Goal: Task Accomplishment & Management: Manage account settings

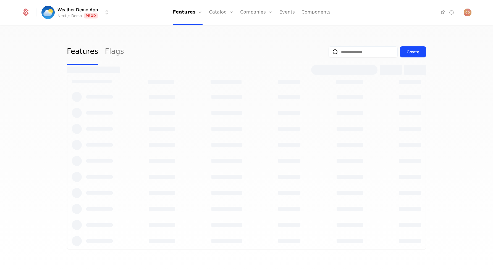
select select "***"
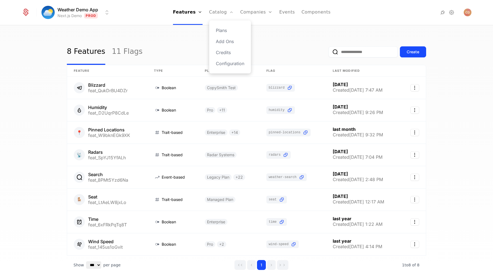
click at [229, 68] on div "Plans Add Ons Credits Configuration" at bounding box center [230, 46] width 42 height 53
click at [229, 66] on link "Configuration" at bounding box center [230, 63] width 28 height 7
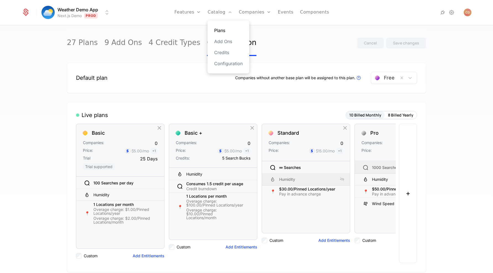
click at [221, 28] on link "Plans" at bounding box center [228, 30] width 28 height 7
select select "***"
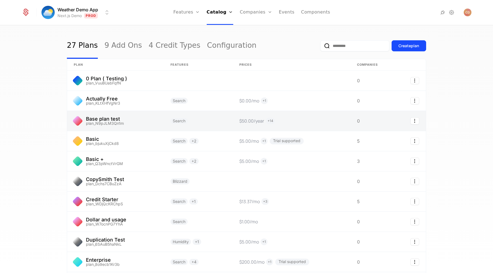
scroll to position [11, 0]
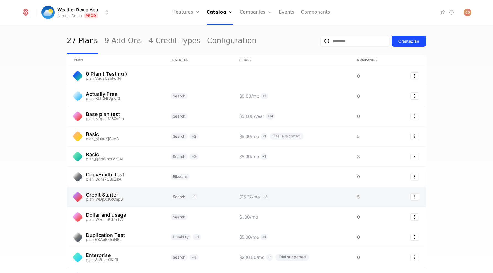
click at [147, 197] on link at bounding box center [115, 197] width 97 height 20
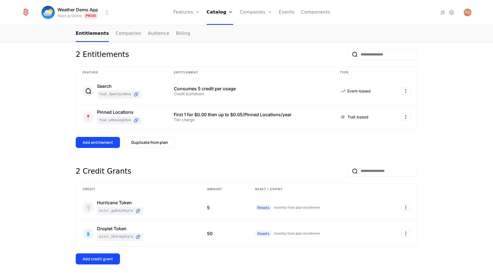
scroll to position [88, 0]
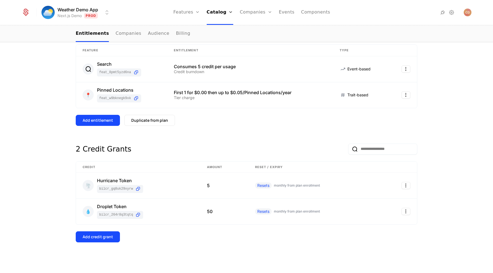
click at [184, 237] on div "Add credit grant" at bounding box center [247, 237] width 342 height 11
click at [183, 193] on div "🌪️ Hurricane Token bilcr_Gq8uK29xYrw" at bounding box center [138, 186] width 111 height 15
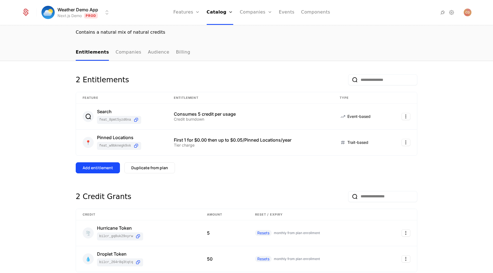
scroll to position [88, 0]
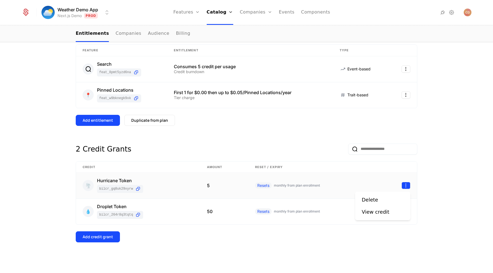
click at [406, 184] on html "Weather Demo App Next.js Demo Prod Features Features Flags Catalog Plans Add On…" at bounding box center [246, 136] width 493 height 273
click at [440, 144] on html "Weather Demo App Next.js Demo Prod Features Features Flags Catalog Plans Add On…" at bounding box center [246, 136] width 493 height 273
click at [440, 144] on div "2 Entitlements Feature Entitlement Type Search feat_8PMt5Yzd6Na Consumes 5 cred…" at bounding box center [246, 144] width 493 height 260
click at [407, 189] on html "Weather Demo App Next.js Demo Prod Features Features Flags Catalog Plans Add On…" at bounding box center [246, 136] width 493 height 273
click at [388, 213] on div "View credit" at bounding box center [378, 212] width 32 height 8
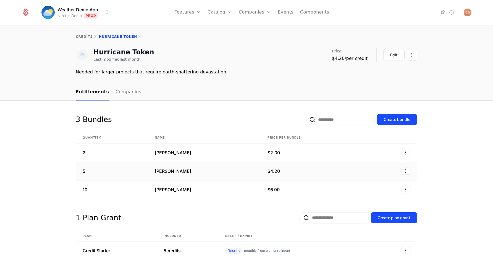
scroll to position [18, 0]
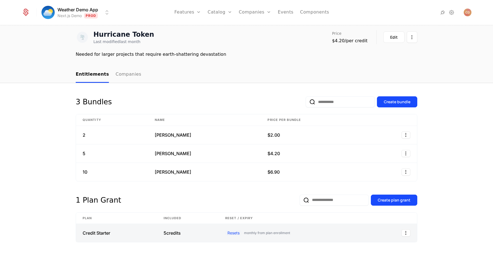
click at [366, 231] on link at bounding box center [296, 233] width 155 height 18
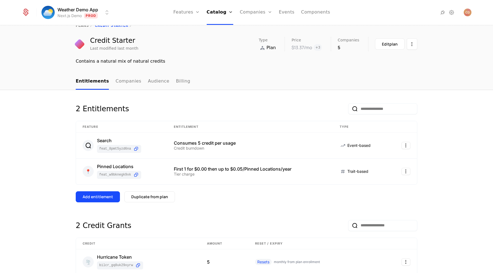
scroll to position [88, 0]
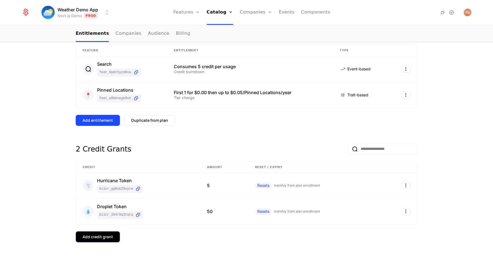
click at [88, 236] on div "Add credit grant" at bounding box center [98, 237] width 30 height 6
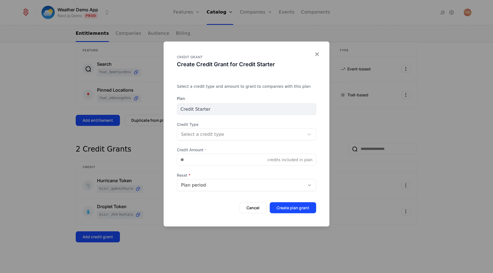
click at [246, 139] on div "Select a credit type" at bounding box center [246, 134] width 139 height 12
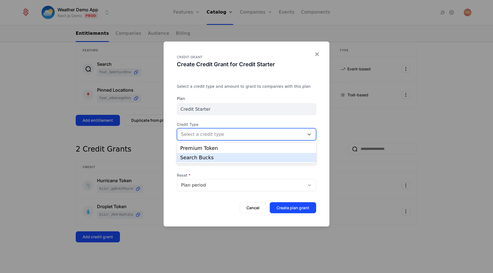
click at [236, 155] on div "Search Bucks" at bounding box center [246, 157] width 133 height 5
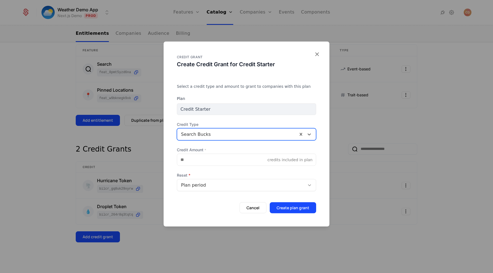
click at [214, 182] on div "Plan period" at bounding box center [241, 185] width 120 height 7
click at [218, 173] on span "Reset" at bounding box center [246, 176] width 139 height 6
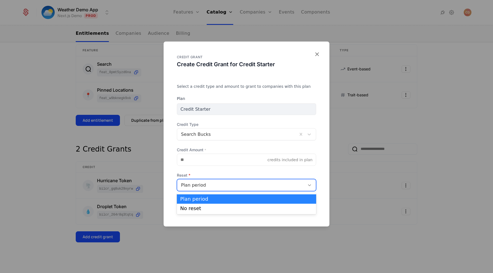
click at [231, 187] on div "Plan period" at bounding box center [241, 185] width 120 height 7
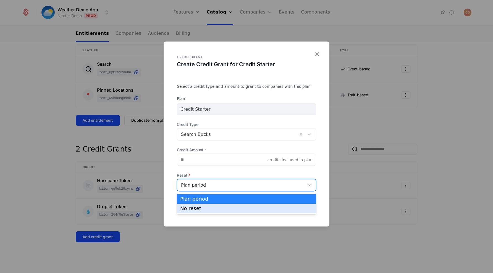
click at [210, 208] on div "No reset" at bounding box center [246, 208] width 133 height 5
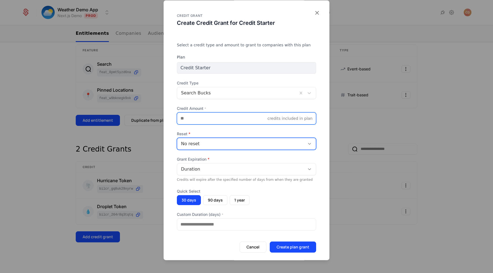
click at [225, 119] on input "Credit Amount *" at bounding box center [222, 119] width 90 height 12
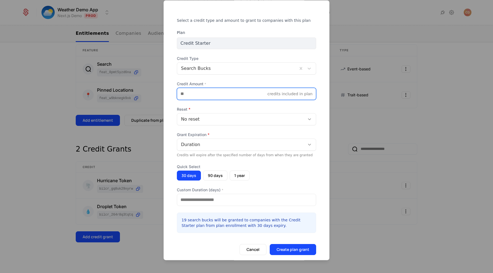
scroll to position [29, 0]
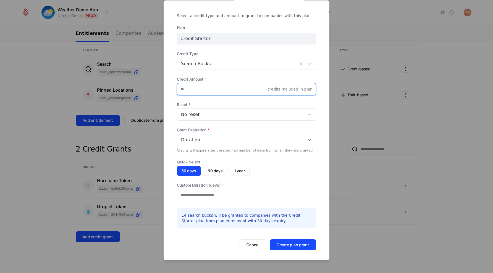
type input "**"
click at [221, 140] on div "Duration" at bounding box center [241, 140] width 120 height 7
click at [230, 126] on form "Plan Credit Starter Credit Type Search Bucks Credit Amount * ** credits include…" at bounding box center [246, 138] width 139 height 226
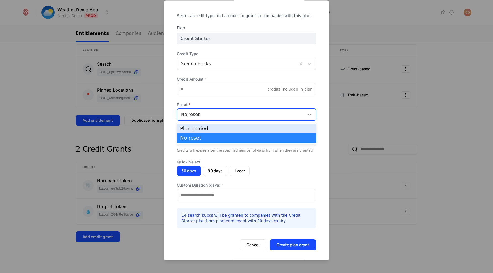
click at [243, 115] on div "No reset" at bounding box center [241, 114] width 120 height 7
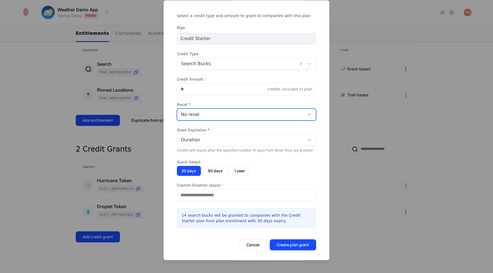
click at [243, 115] on div "No reset" at bounding box center [241, 114] width 120 height 7
click at [253, 246] on button "Cancel" at bounding box center [253, 245] width 27 height 11
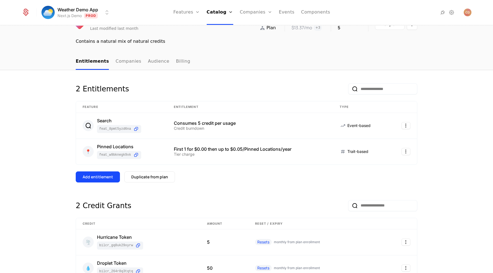
scroll to position [0, 0]
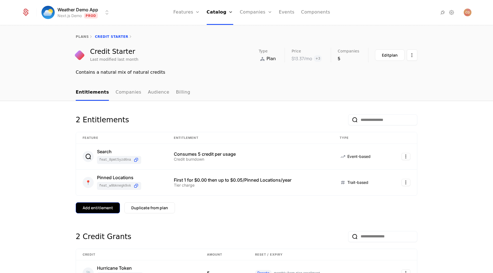
click at [104, 206] on div "Add entitlement" at bounding box center [98, 208] width 30 height 6
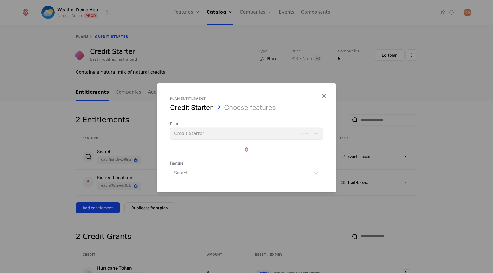
click at [203, 179] on form "Plan entitlement Credit Starter Choose features Plan Credit Starter Feature Sel…" at bounding box center [247, 137] width 180 height 109
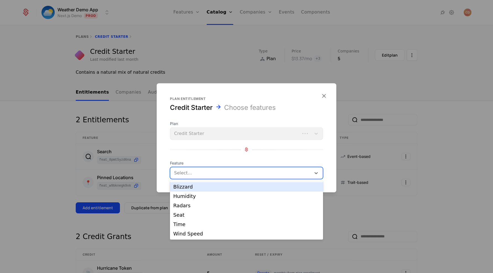
click at [203, 174] on div at bounding box center [241, 173] width 133 height 8
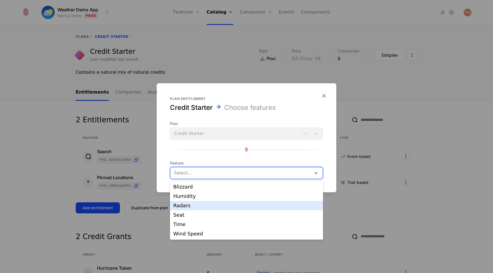
click at [190, 205] on div "Radars" at bounding box center [246, 205] width 147 height 5
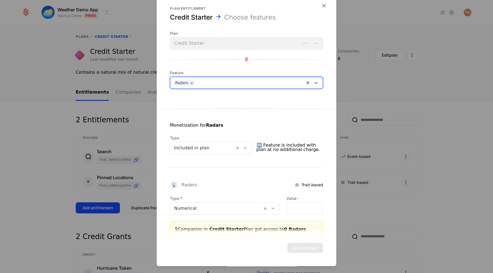
scroll to position [0, 0]
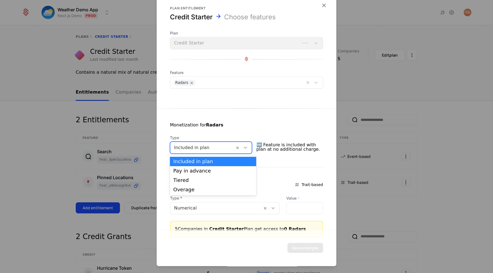
click at [216, 149] on div at bounding box center [202, 148] width 57 height 8
click at [228, 134] on div "Monetization for Radars" at bounding box center [246, 128] width 153 height 13
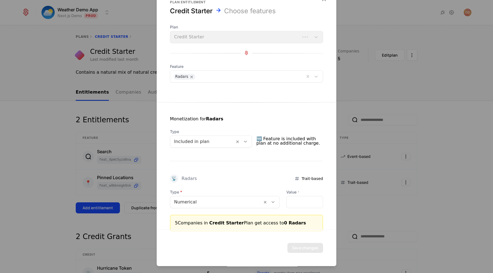
scroll to position [14, 0]
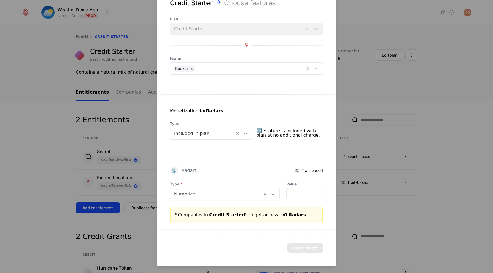
click at [218, 132] on div at bounding box center [202, 134] width 57 height 8
click at [228, 99] on div "Monetization for Radars Type Included in plan 🆓 Feature is included with plan a…" at bounding box center [247, 159] width 180 height 129
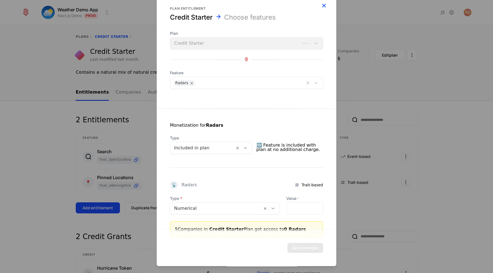
click at [325, 5] on icon "button" at bounding box center [323, 5] width 7 height 7
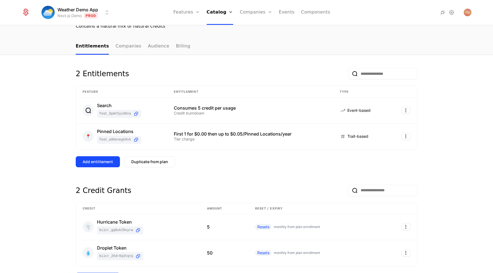
scroll to position [88, 0]
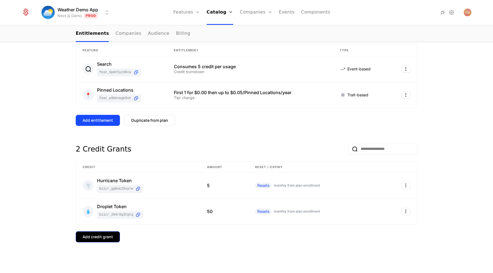
click at [93, 234] on button "Add credit grant" at bounding box center [98, 237] width 44 height 11
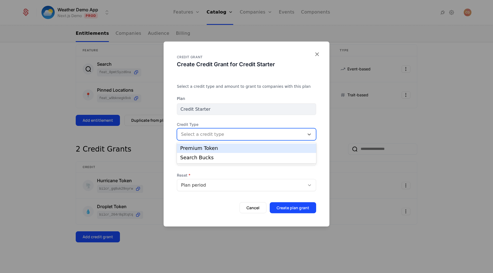
click at [256, 138] on div "Select a credit type" at bounding box center [240, 134] width 127 height 8
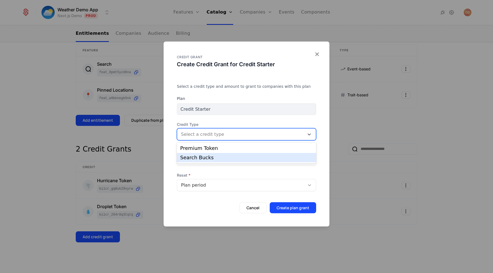
click at [243, 156] on div "Search Bucks" at bounding box center [246, 157] width 133 height 5
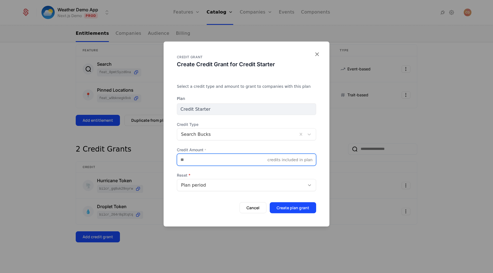
click at [214, 161] on input "Credit Amount *" at bounding box center [222, 160] width 90 height 12
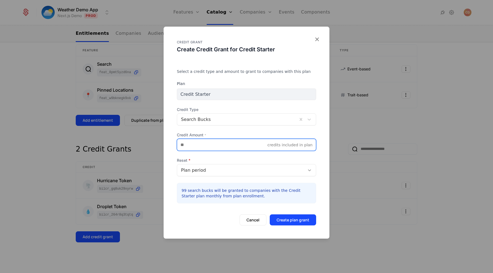
type input "**"
click at [235, 173] on div "Plan period" at bounding box center [241, 170] width 120 height 7
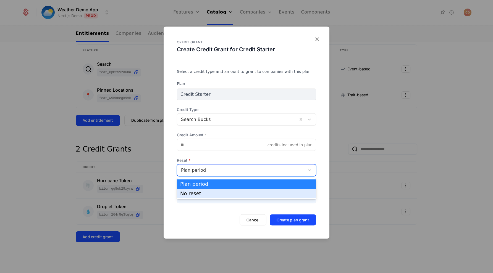
click at [220, 192] on div "No reset" at bounding box center [246, 193] width 133 height 5
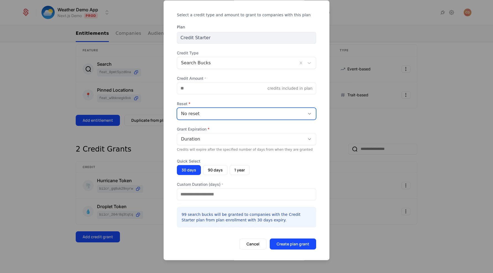
scroll to position [32, 0]
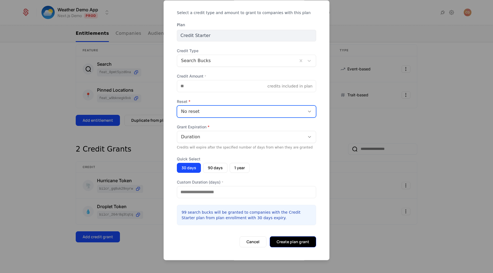
click at [294, 239] on button "Create plan grant" at bounding box center [293, 242] width 46 height 11
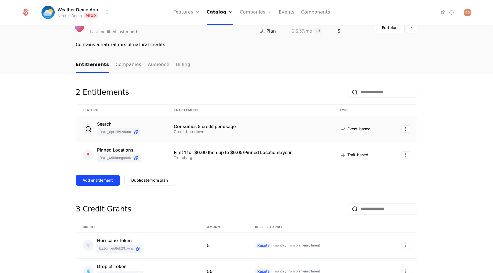
scroll to position [0, 0]
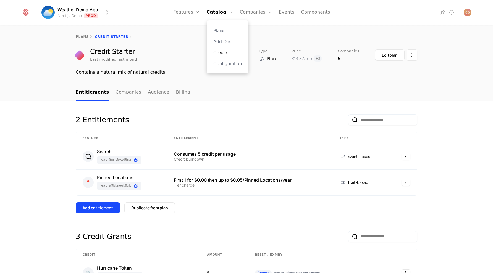
click at [224, 52] on link "Credits" at bounding box center [227, 52] width 28 height 7
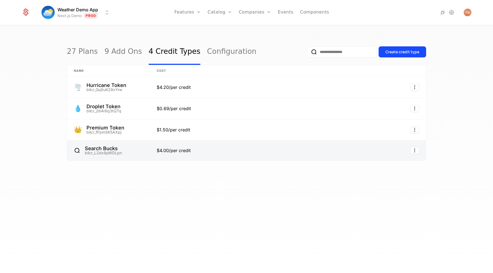
click at [210, 152] on link at bounding box center [244, 151] width 188 height 20
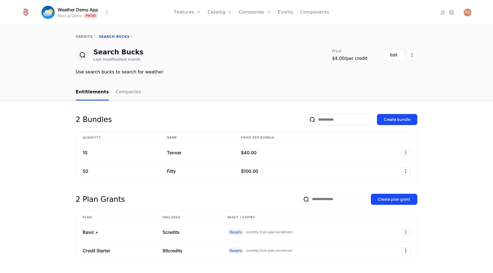
scroll to position [18, 0]
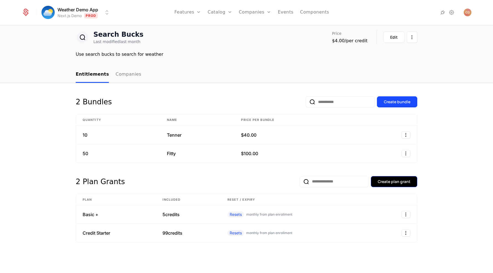
click at [373, 181] on button "Create plan grant" at bounding box center [394, 181] width 46 height 11
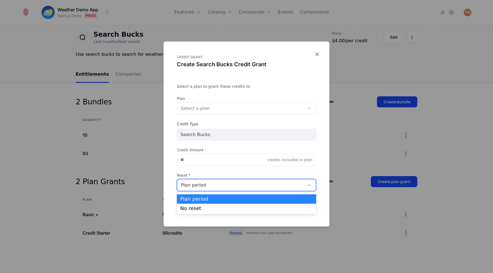
click at [236, 187] on div "Plan period" at bounding box center [241, 185] width 120 height 7
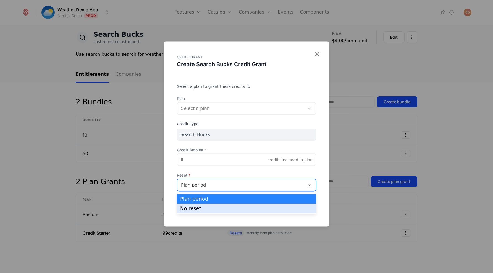
click at [218, 207] on div "No reset" at bounding box center [246, 208] width 133 height 5
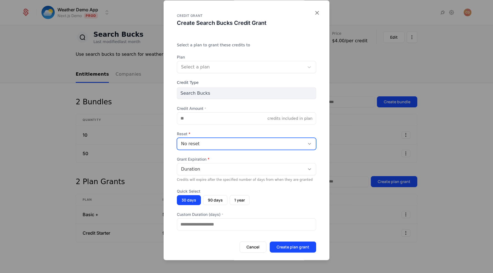
click at [212, 72] on div "Select a plan" at bounding box center [240, 67] width 127 height 10
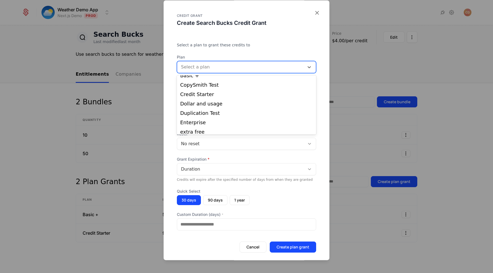
scroll to position [47, 0]
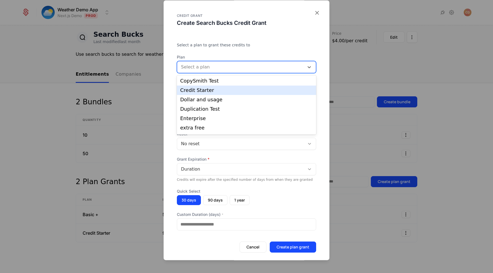
click at [209, 91] on div "Credit Starter" at bounding box center [246, 90] width 133 height 5
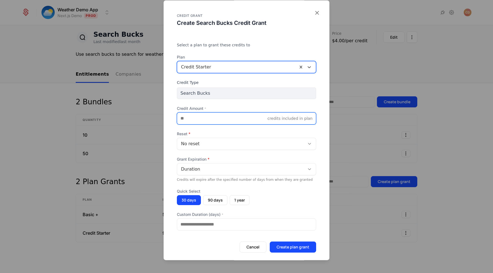
click at [206, 120] on input "Credit Amount *" at bounding box center [222, 119] width 90 height 12
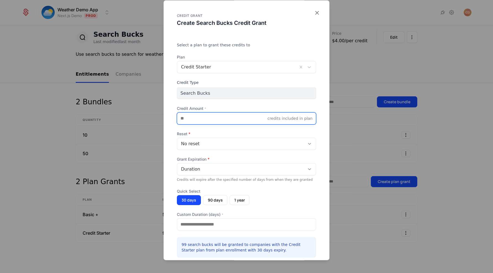
type input "**"
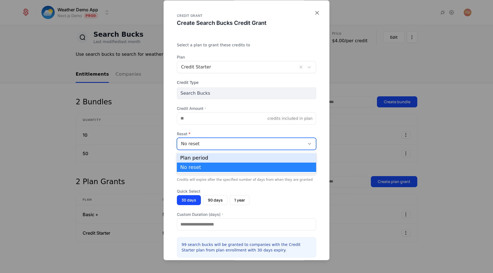
click at [205, 146] on div "No reset" at bounding box center [241, 144] width 120 height 7
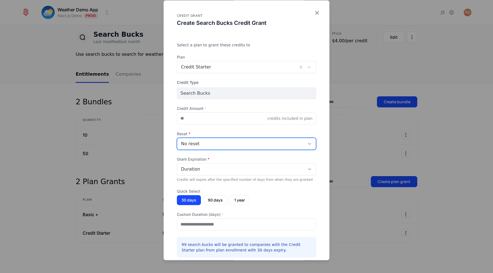
scroll to position [33, 0]
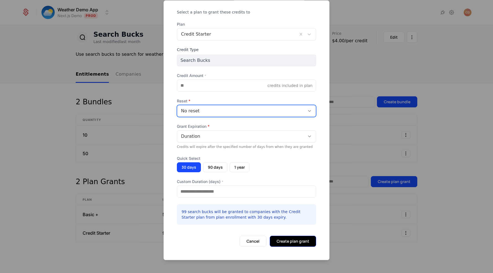
click at [287, 241] on button "Create plan grant" at bounding box center [293, 241] width 46 height 11
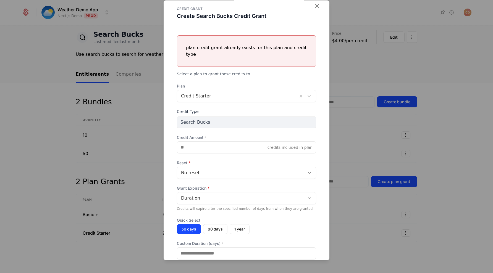
scroll to position [0, 0]
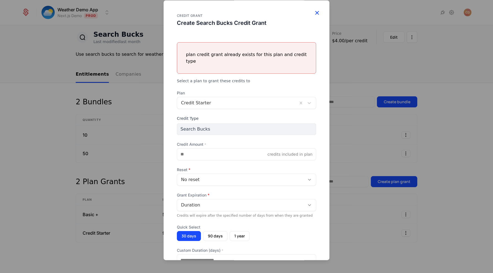
click at [319, 12] on icon "button" at bounding box center [316, 12] width 7 height 7
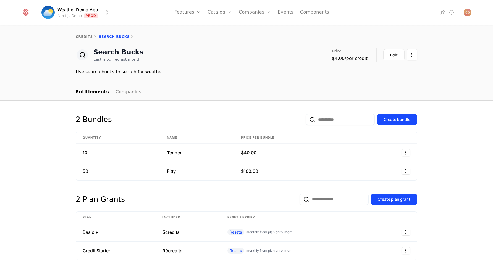
scroll to position [18, 0]
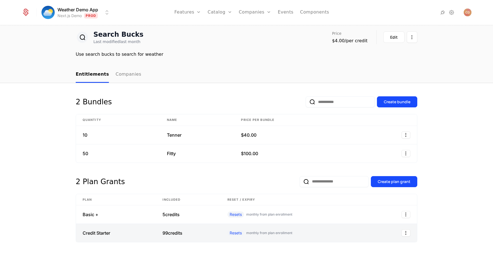
click at [201, 231] on link at bounding box center [188, 233] width 65 height 18
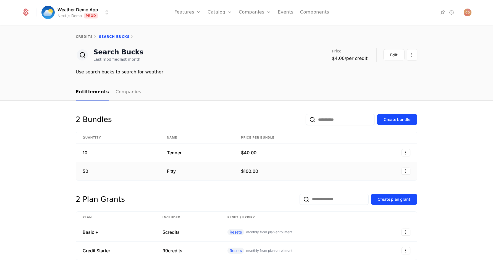
scroll to position [18, 0]
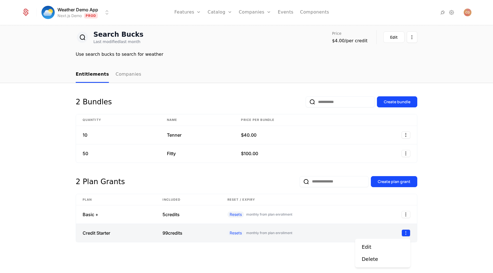
click at [408, 232] on icon "Select action" at bounding box center [406, 233] width 9 height 7
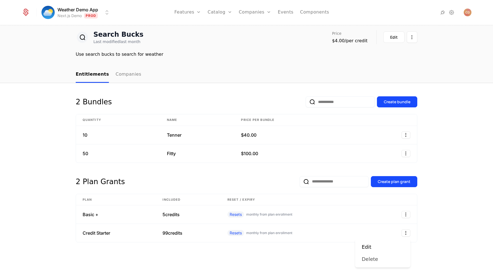
click at [365, 261] on div "Delete" at bounding box center [370, 260] width 16 height 8
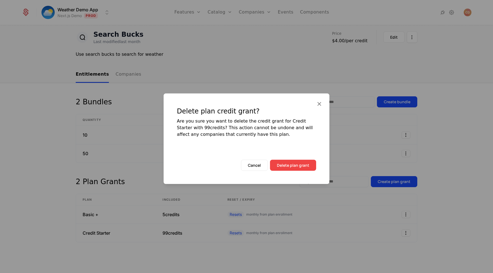
click at [297, 168] on button "Delete plan grant" at bounding box center [293, 165] width 46 height 11
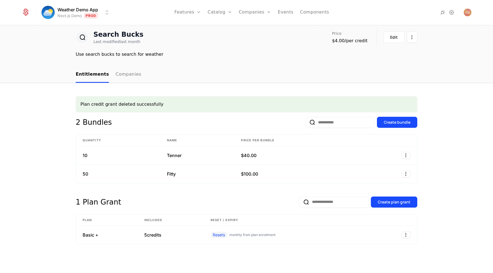
scroll to position [20, 0]
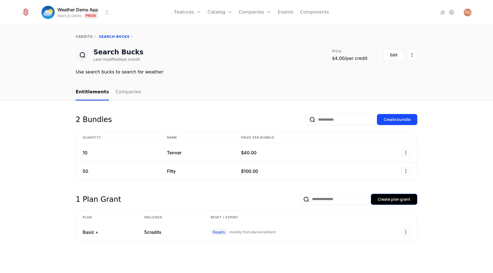
click at [383, 200] on div "Create plan grant" at bounding box center [394, 200] width 33 height 6
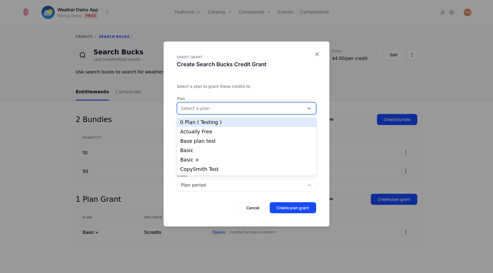
click at [228, 106] on div at bounding box center [240, 108] width 119 height 8
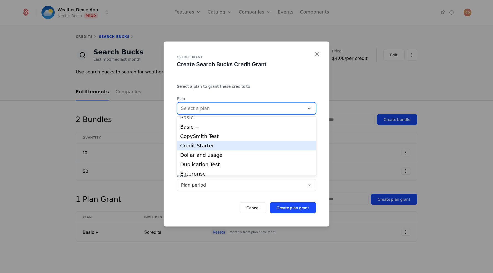
click at [211, 146] on div "Credit Starter" at bounding box center [246, 145] width 133 height 5
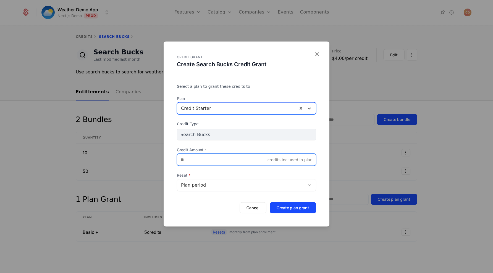
click at [210, 159] on input "Credit Amount *" at bounding box center [222, 160] width 90 height 12
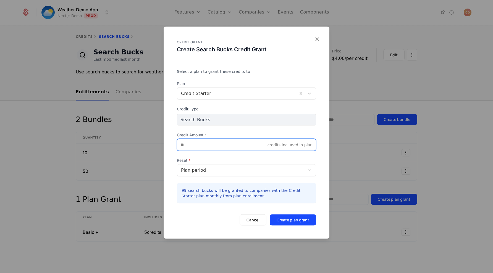
type input "**"
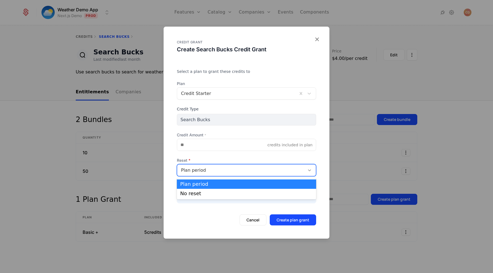
click at [227, 172] on div "Plan period" at bounding box center [241, 170] width 120 height 7
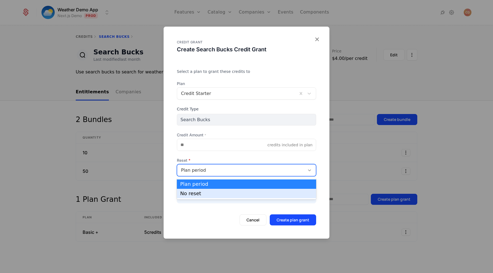
click at [214, 194] on div "No reset" at bounding box center [246, 193] width 133 height 5
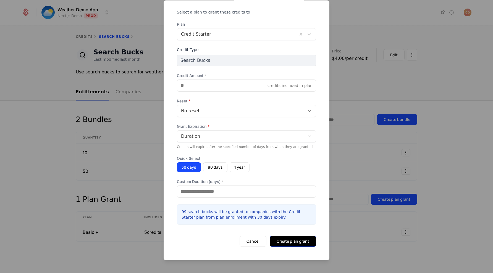
click at [291, 241] on button "Create plan grant" at bounding box center [293, 241] width 46 height 11
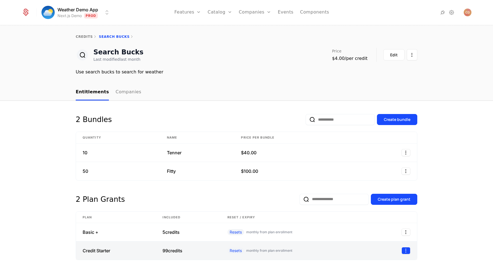
click at [404, 252] on icon "Select action" at bounding box center [406, 250] width 9 height 7
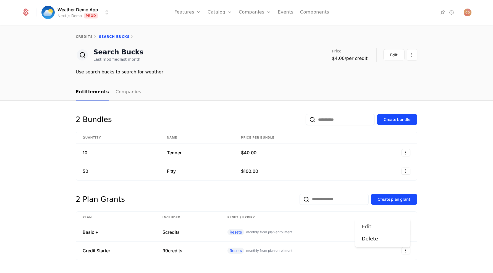
click at [386, 228] on div "Edit" at bounding box center [383, 227] width 42 height 8
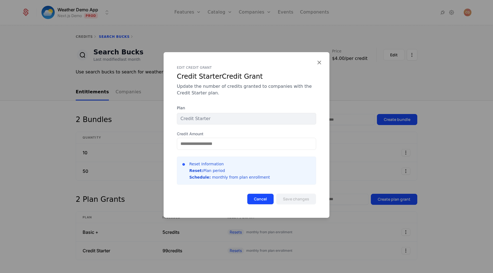
click at [267, 201] on button "Cancel" at bounding box center [260, 199] width 27 height 11
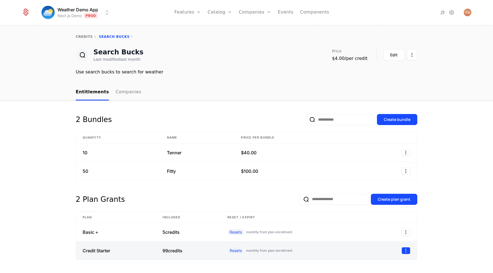
click at [409, 252] on icon "Select action" at bounding box center [406, 250] width 9 height 7
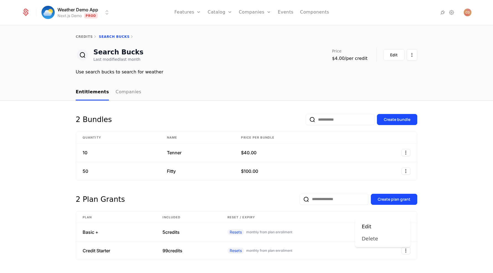
click at [391, 240] on div "Delete" at bounding box center [383, 239] width 42 height 8
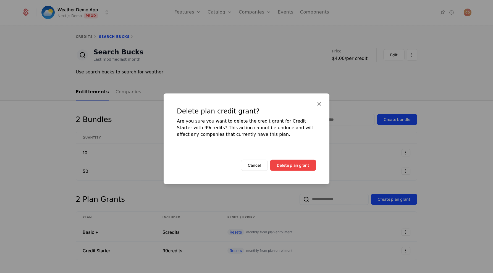
click at [281, 167] on button "Delete plan grant" at bounding box center [293, 165] width 46 height 11
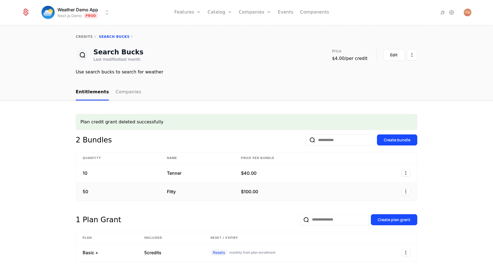
scroll to position [20, 0]
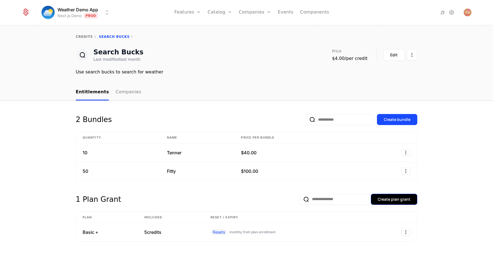
click at [390, 198] on div "Create plan grant" at bounding box center [394, 200] width 33 height 6
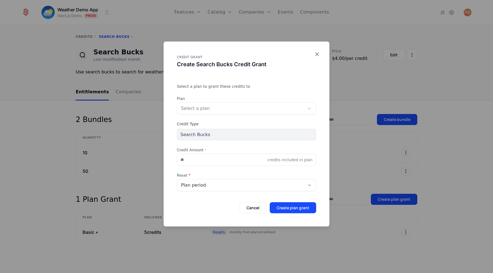
click at [216, 107] on div at bounding box center [240, 108] width 119 height 8
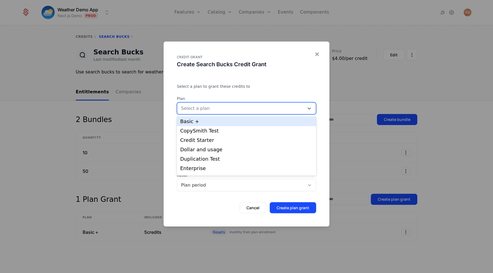
scroll to position [45, 0]
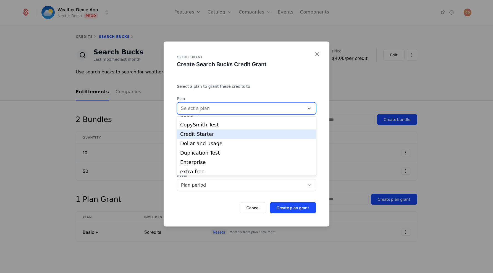
click at [215, 134] on div "Credit Starter" at bounding box center [246, 134] width 133 height 5
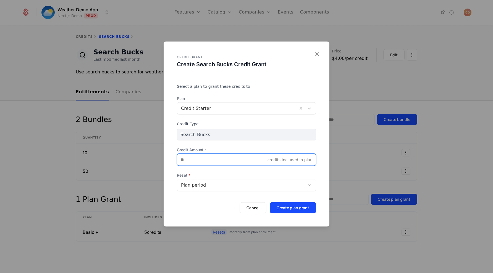
click at [197, 163] on input "Credit Amount *" at bounding box center [222, 160] width 90 height 12
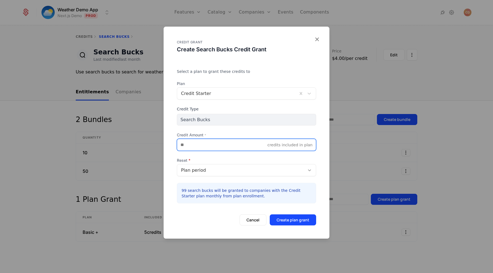
type input "**"
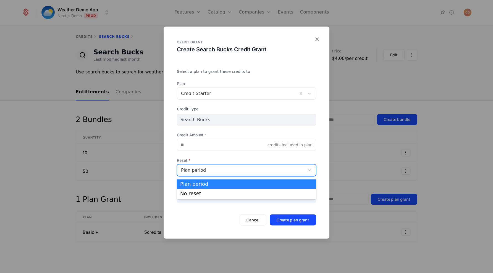
click at [202, 171] on div "Plan period" at bounding box center [241, 170] width 120 height 7
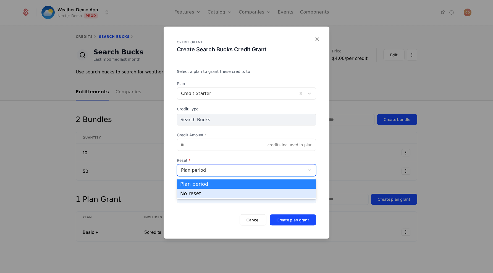
click at [204, 192] on div "No reset" at bounding box center [246, 193] width 133 height 5
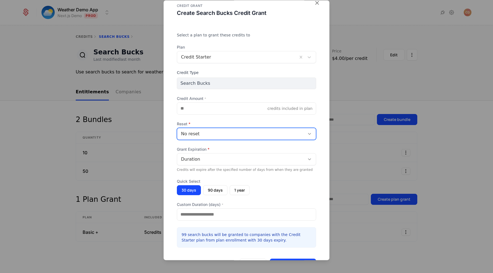
scroll to position [16, 0]
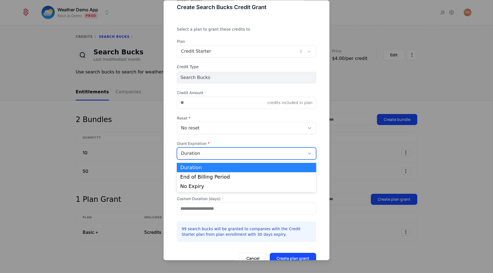
click at [212, 157] on div "Duration" at bounding box center [246, 154] width 139 height 12
click at [198, 187] on div "No Expiry" at bounding box center [246, 186] width 133 height 5
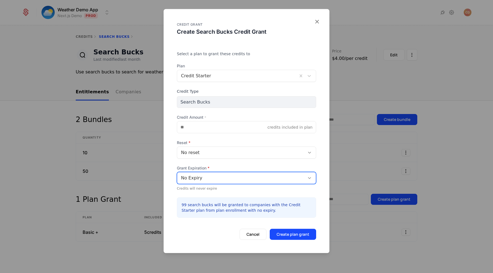
scroll to position [0, 0]
click at [233, 180] on div "No Expiry" at bounding box center [241, 178] width 120 height 7
click at [231, 178] on div "No Expiry" at bounding box center [241, 178] width 120 height 7
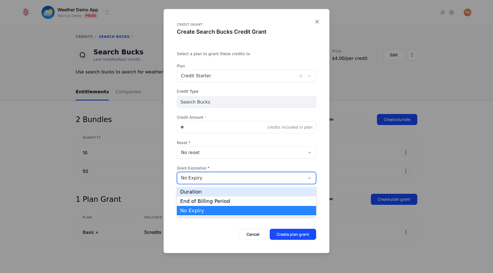
click at [221, 191] on div "Duration" at bounding box center [246, 192] width 133 height 5
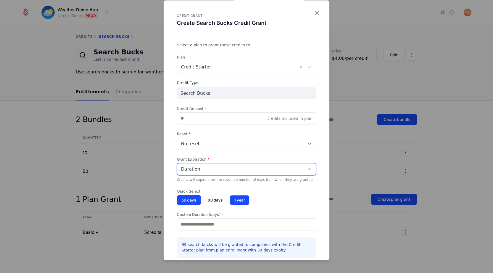
click at [240, 200] on button "1 year" at bounding box center [240, 200] width 20 height 10
type input "***"
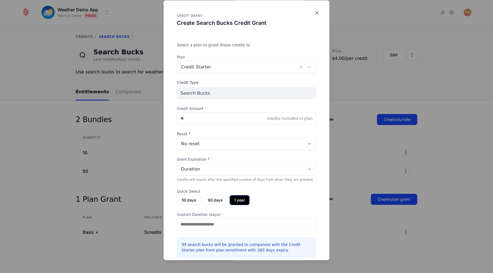
scroll to position [33, 0]
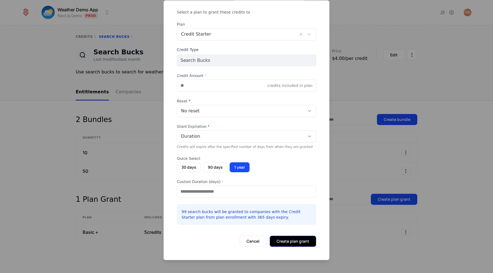
click at [296, 239] on button "Create plan grant" at bounding box center [293, 241] width 46 height 11
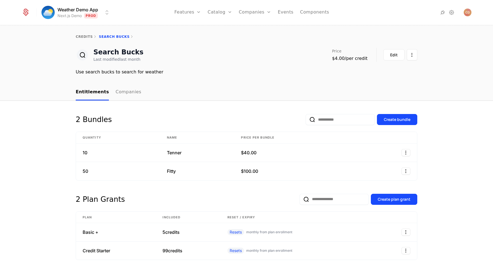
scroll to position [18, 0]
